Goal: Information Seeking & Learning: Learn about a topic

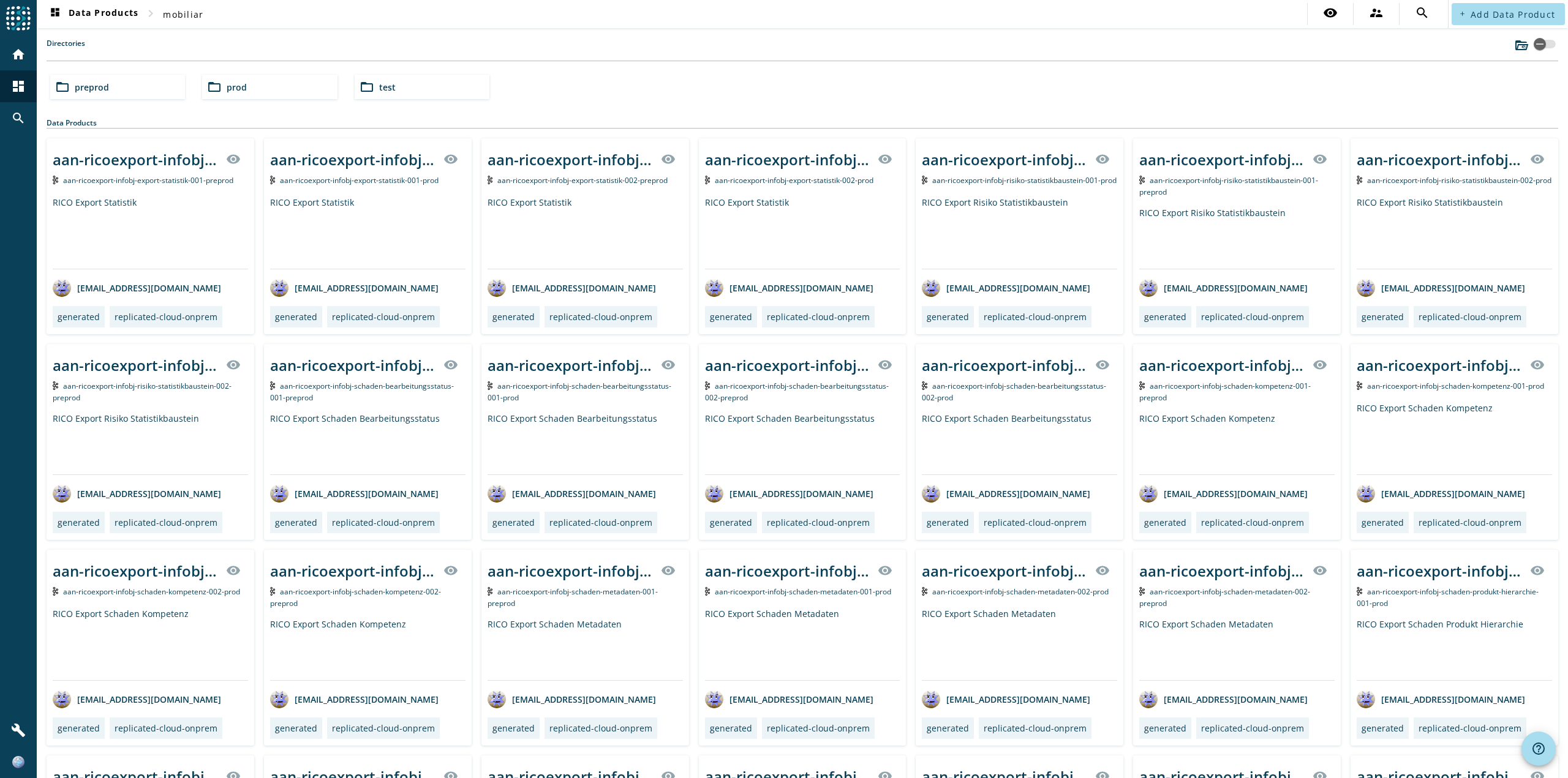
click at [107, 88] on span "preprod" at bounding box center [91, 87] width 34 height 12
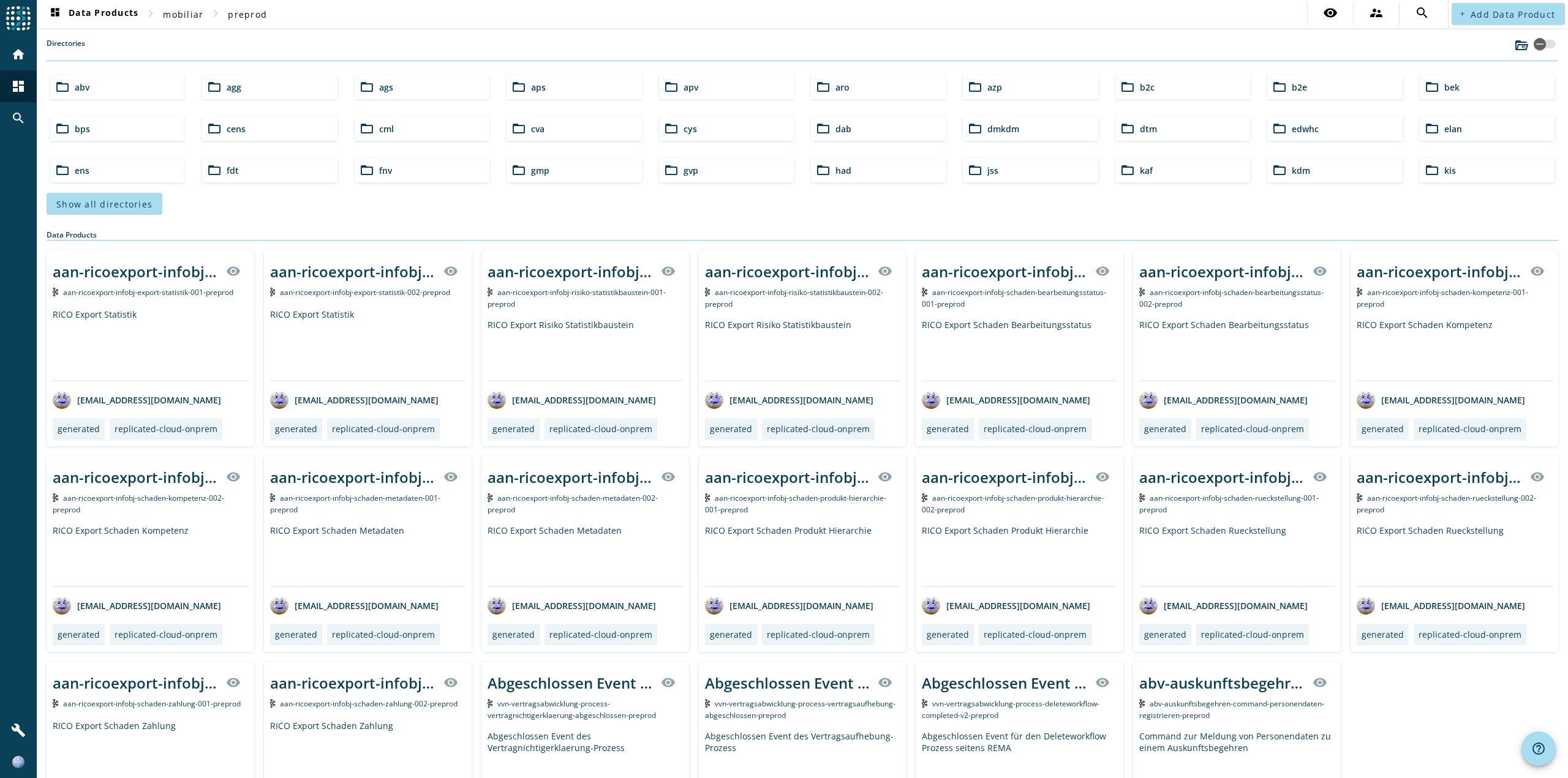
click at [1160, 87] on div "folder_open b2c" at bounding box center [1181, 86] width 134 height 24
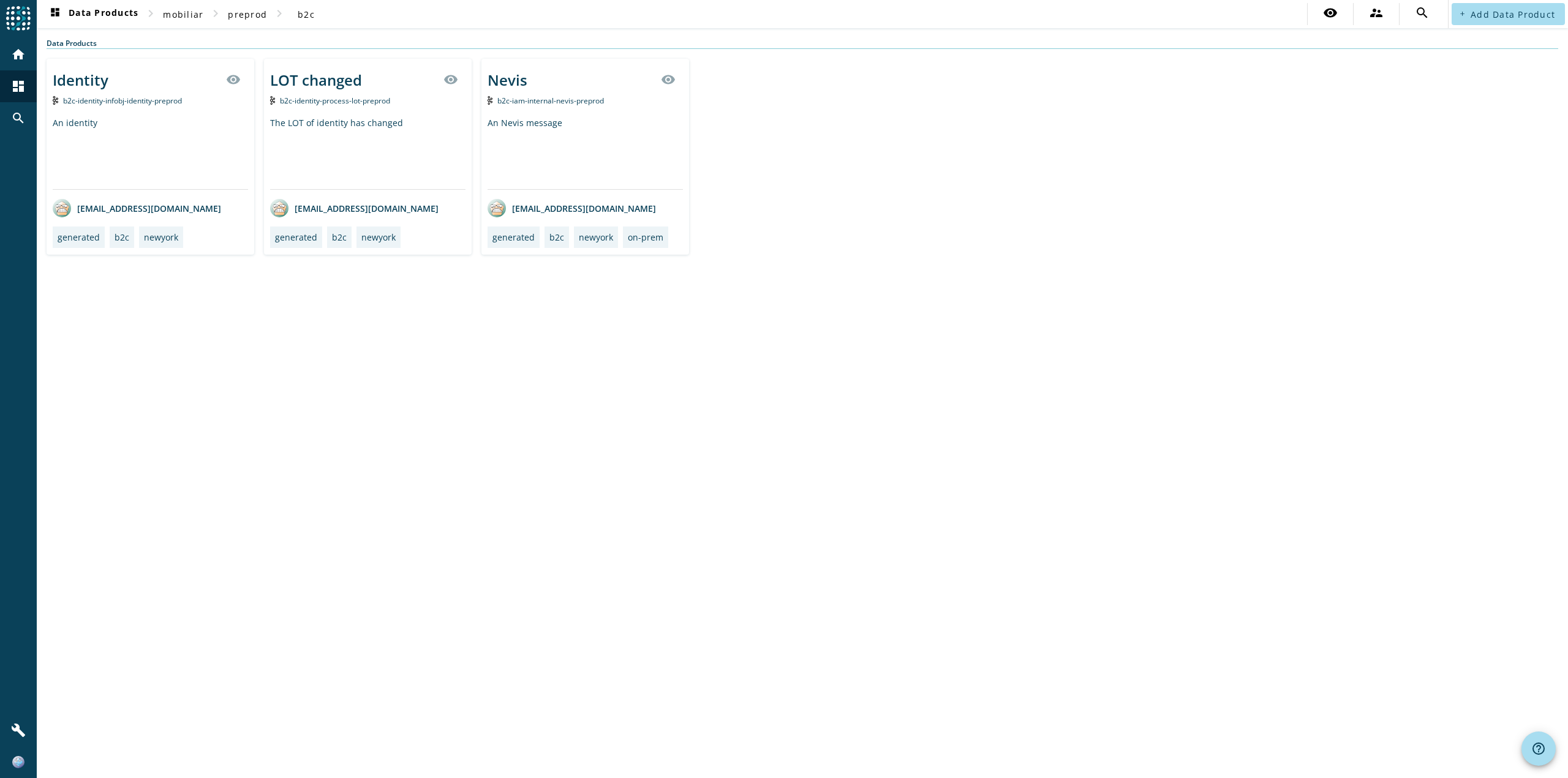
click at [111, 87] on div "Identity visibility" at bounding box center [150, 79] width 195 height 29
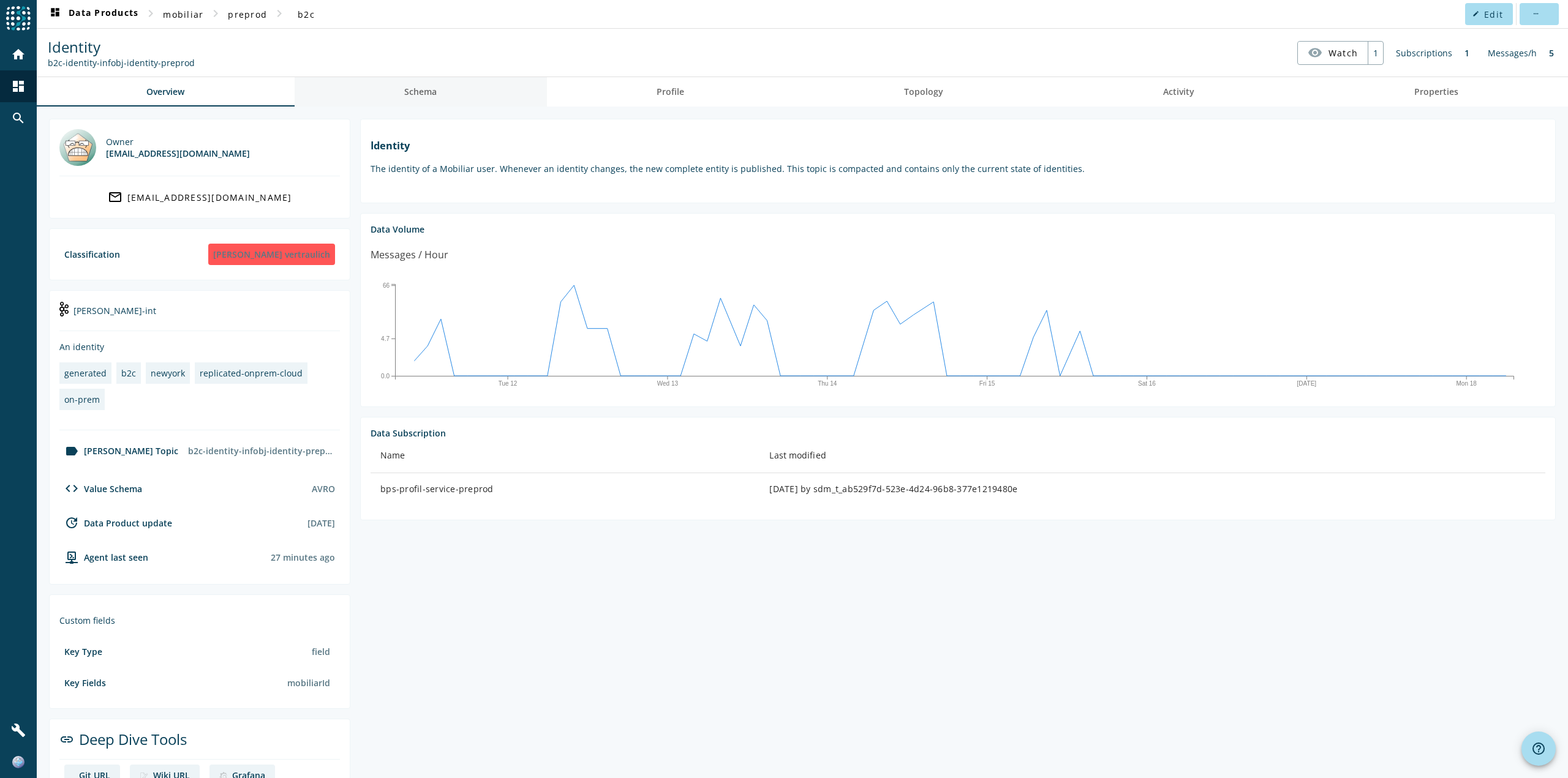
click at [439, 101] on link "Schema" at bounding box center [421, 92] width 252 height 29
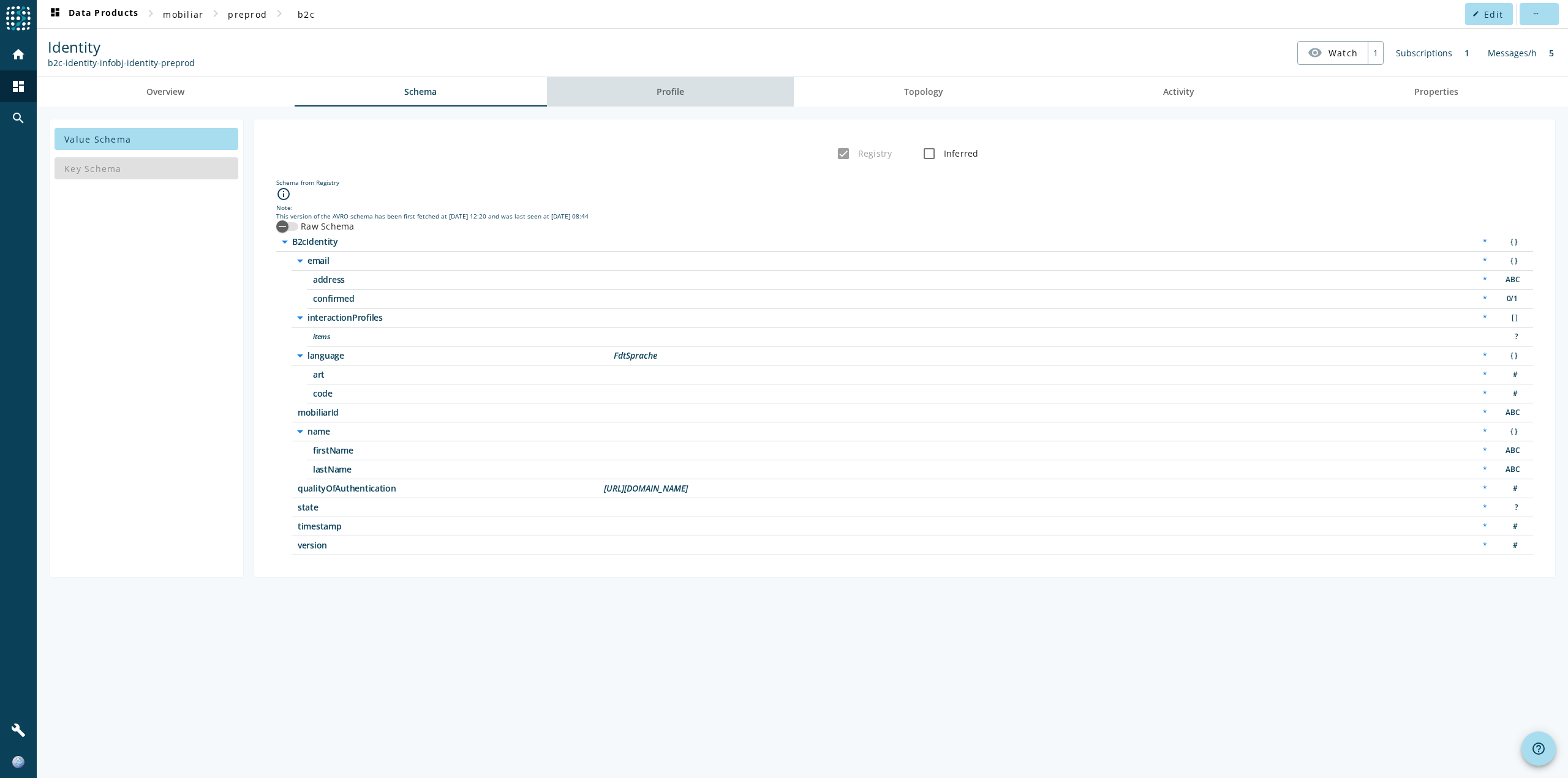
click at [684, 89] on span "Profile" at bounding box center [670, 92] width 28 height 9
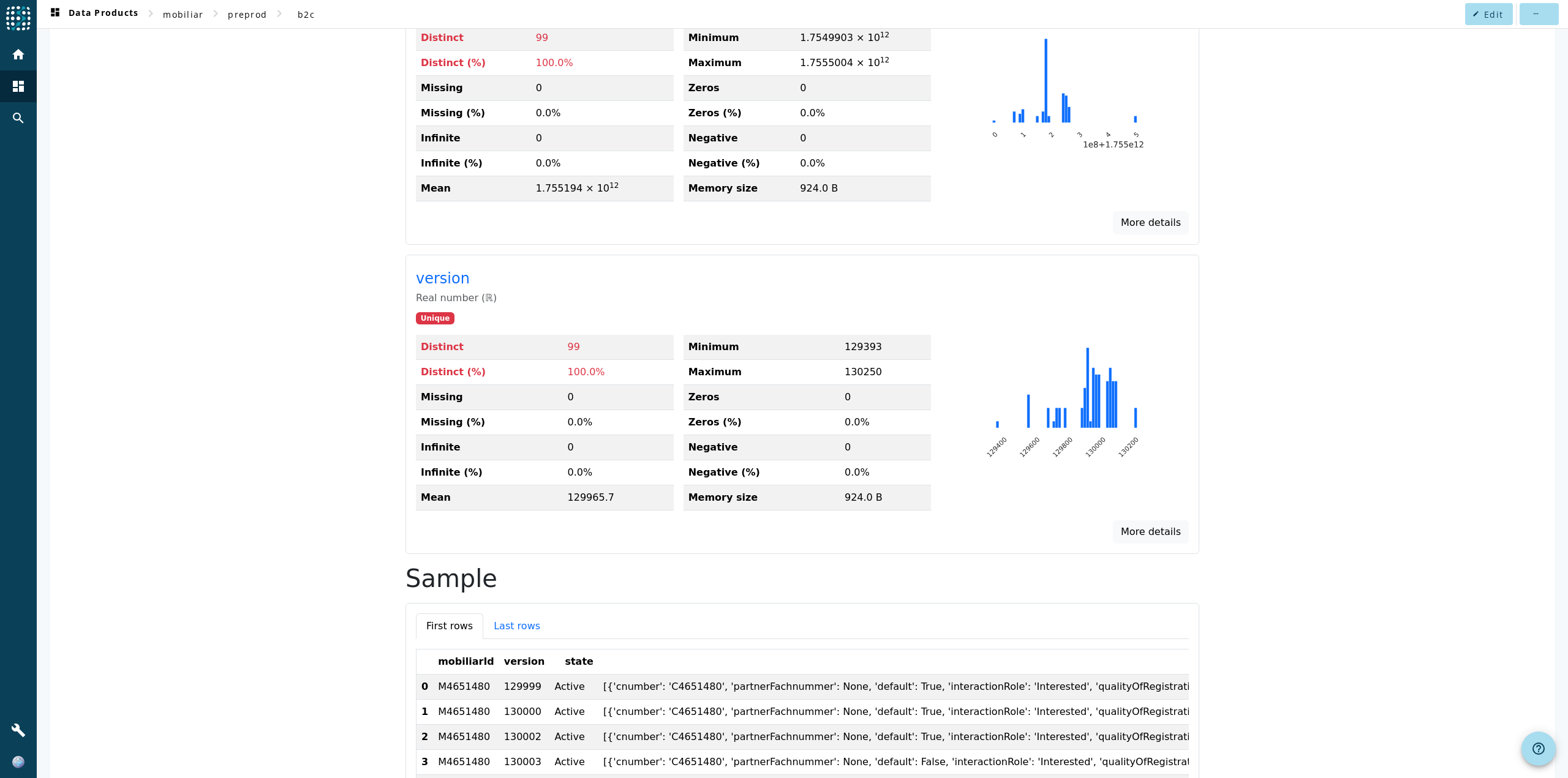
scroll to position [664, 0]
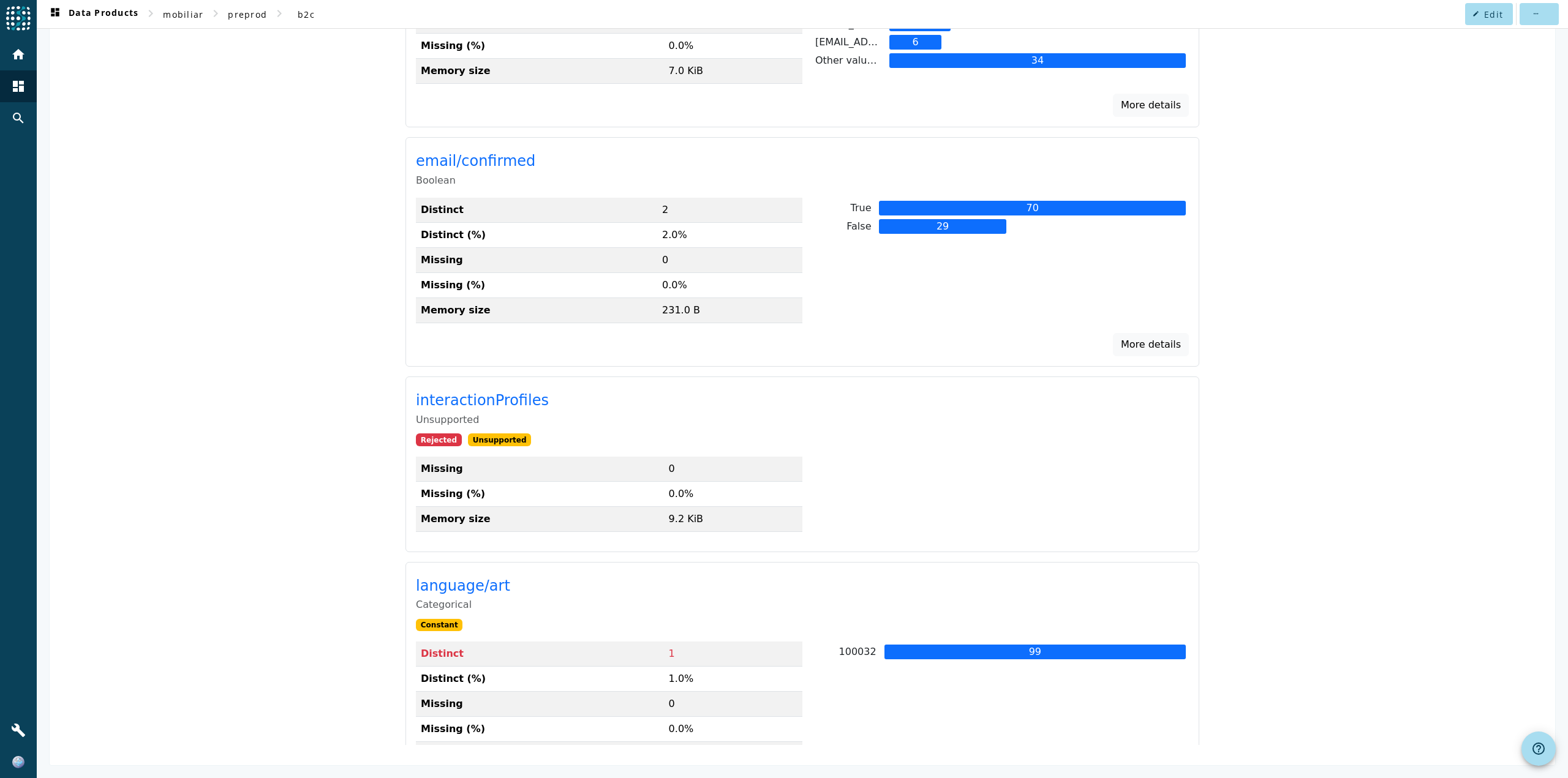
scroll to position [0, 0]
